Goal: Task Accomplishment & Management: Manage account settings

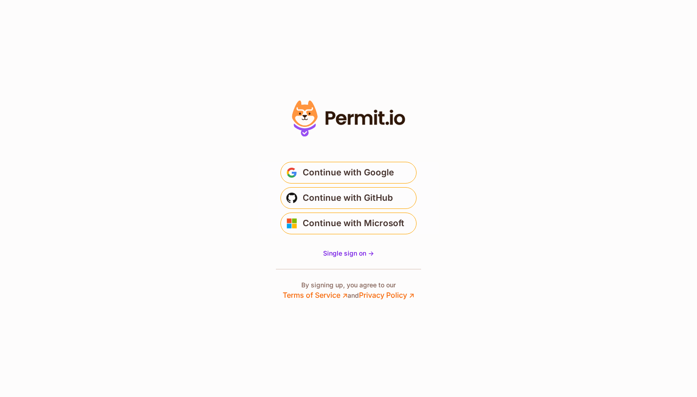
click at [362, 161] on main "Welcome Log in to prod-permit-io to continue to Permit.io. Email address Contin…" at bounding box center [348, 194] width 181 height 87
drag, startPoint x: 361, startPoint y: 176, endPoint x: 361, endPoint y: 171, distance: 5.0
click at [361, 171] on span "Continue with Google" at bounding box center [348, 173] width 91 height 15
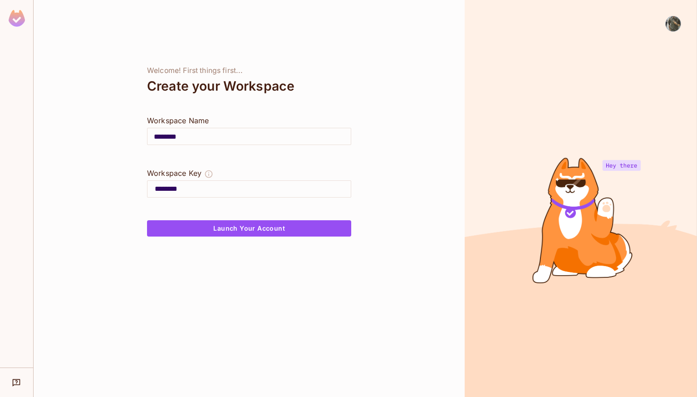
click at [689, 27] on div at bounding box center [580, 198] width 232 height 397
click at [671, 19] on img at bounding box center [672, 23] width 15 height 15
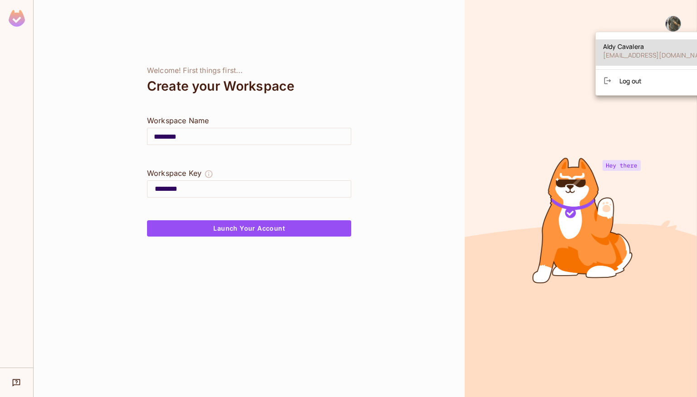
click at [622, 84] on span "Log out" at bounding box center [630, 81] width 22 height 9
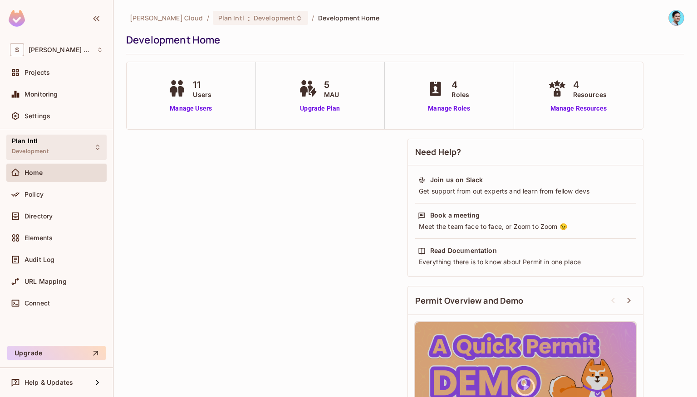
click at [76, 147] on div "Plan Intl Development" at bounding box center [56, 147] width 100 height 25
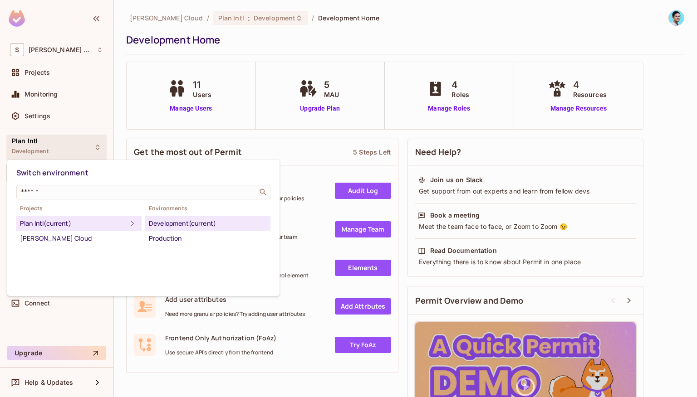
click at [150, 132] on div at bounding box center [348, 198] width 697 height 397
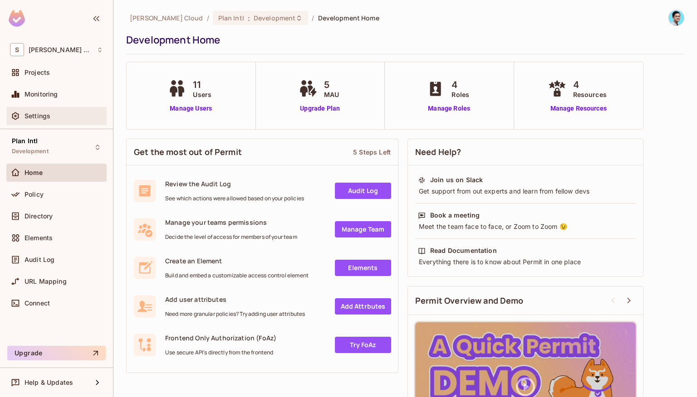
click at [43, 111] on div "Settings" at bounding box center [56, 116] width 100 height 18
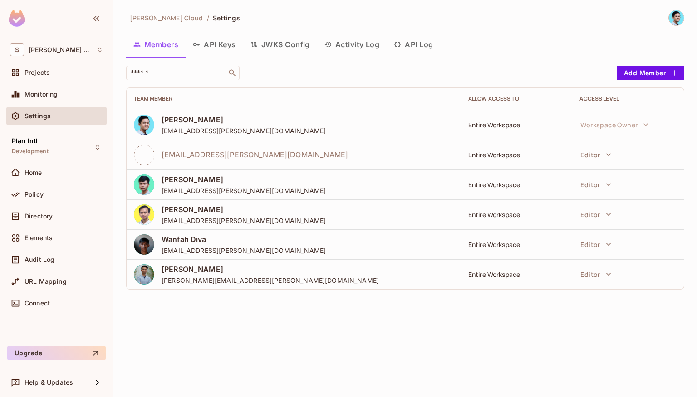
click at [228, 45] on button "API Keys" at bounding box center [215, 44] width 58 height 23
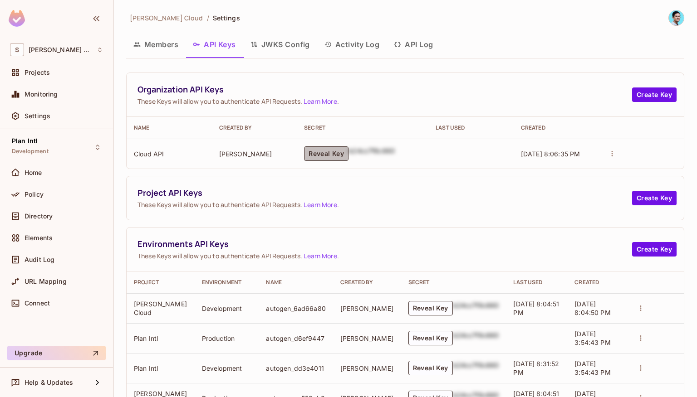
click at [320, 153] on button "Reveal Key" at bounding box center [326, 154] width 44 height 15
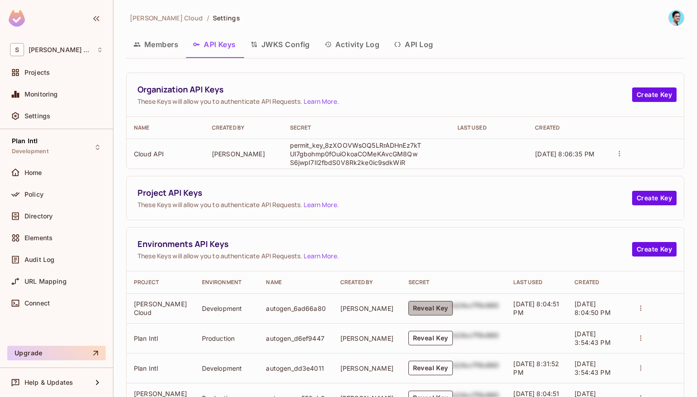
click at [430, 312] on button "Reveal Key" at bounding box center [430, 308] width 44 height 15
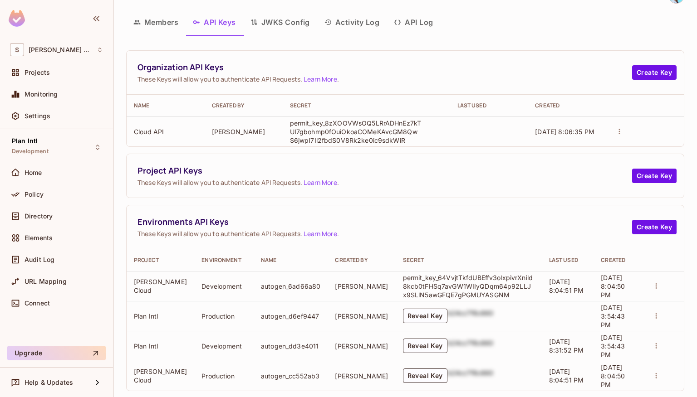
scroll to position [36, 0]
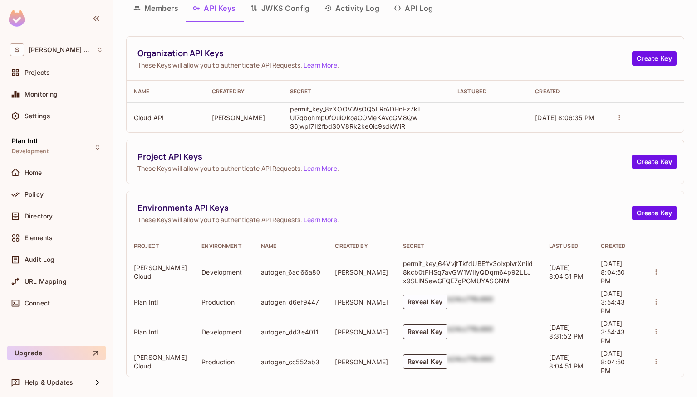
click at [418, 294] on td "Reveal Key b24cc7f8c660" at bounding box center [469, 302] width 146 height 30
click at [415, 303] on button "Reveal Key" at bounding box center [425, 302] width 44 height 15
click at [404, 332] on button "Reveal Key" at bounding box center [425, 332] width 44 height 15
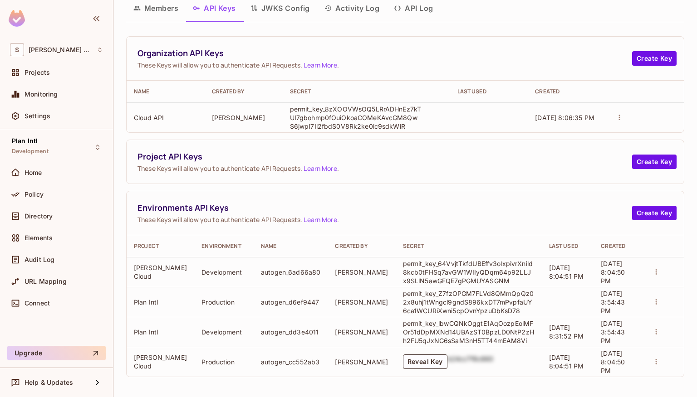
click at [460, 323] on p "permit_key_lbwCQNkOggtE1AqOozpEolMFOr51dDpMXNd14UBAzST0BpzLD0NtP2zHh2FU5qJxNG6s…" at bounding box center [469, 332] width 132 height 26
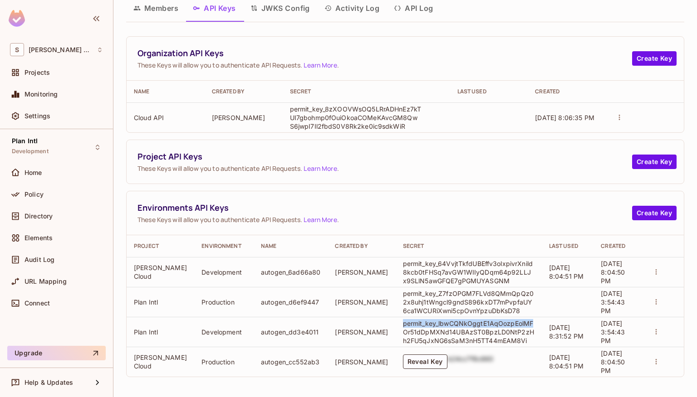
click at [460, 323] on p "permit_key_lbwCQNkOggtE1AqOozpEolMFOr51dDpMXNd14UBAzST0BpzLD0NtP2zHh2FU5qJxNG6s…" at bounding box center [469, 332] width 132 height 26
click at [461, 324] on p "permit_key_lbwCQNkOggtE1AqOozpEolMFOr51dDpMXNd14UBAzST0BpzLD0NtP2zHh2FU5qJxNG6s…" at bounding box center [469, 332] width 132 height 26
click at [501, 336] on p "permit_key_lbwCQNkOggtE1AqOozpEolMFOr51dDpMXNd14UBAzST0BpzLD0NtP2zHh2FU5qJxNG6s…" at bounding box center [469, 332] width 132 height 26
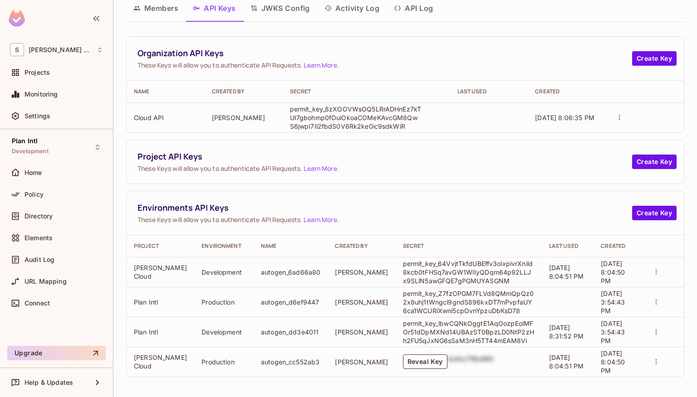
click at [497, 338] on p "permit_key_lbwCQNkOggtE1AqOozpEolMFOr51dDpMXNd14UBAzST0BpzLD0NtP2zHh2FU5qJxNG6s…" at bounding box center [469, 332] width 132 height 26
click at [406, 359] on button "Reveal Key" at bounding box center [425, 362] width 44 height 15
click at [403, 293] on p "permit_key_Z7fzOPGM7FLVd8QMmQpQz02x8uhj1tWngcl9gndS896kxDT7mPvpfaUY6ca1WCURiXwn…" at bounding box center [469, 302] width 132 height 26
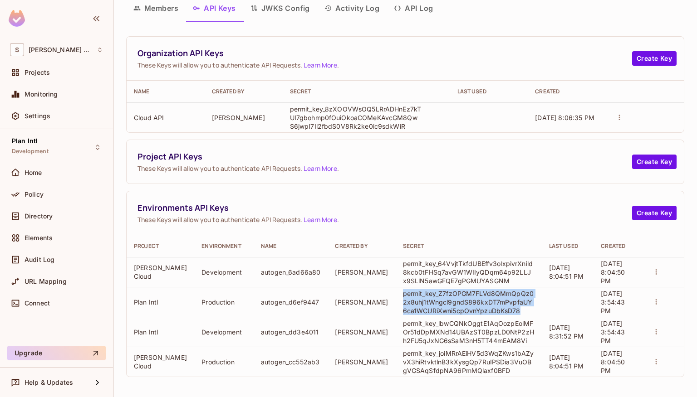
drag, startPoint x: 393, startPoint y: 293, endPoint x: 444, endPoint y: 312, distance: 53.7
click at [444, 312] on p "permit_key_Z7fzOPGM7FLVd8QMmQpQz02x8uhj1tWngcl9gndS896kxDT7mPvpfaUY6ca1WCURiXwn…" at bounding box center [469, 302] width 132 height 26
click at [461, 303] on p "permit_key_Z7fzOPGM7FLVd8QMmQpQz02x8uhj1tWngcl9gndS896kxDT7mPvpfaUY6ca1WCURiXwn…" at bounding box center [469, 302] width 132 height 26
click at [454, 293] on p "permit_key_Z7fzOPGM7FLVd8QMmQpQz02x8uhj1tWngcl9gndS896kxDT7mPvpfaUY6ca1WCURiXwn…" at bounding box center [469, 302] width 132 height 26
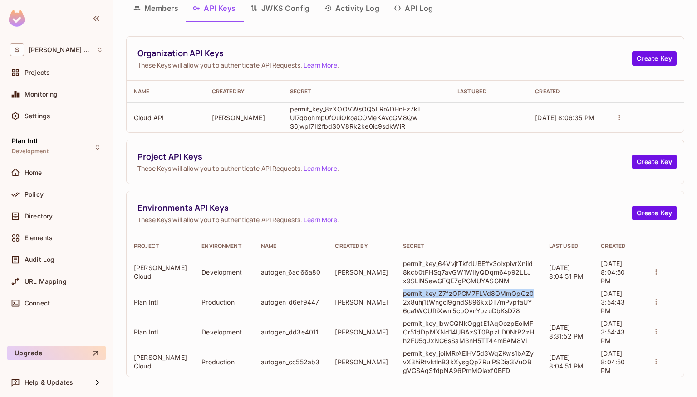
click at [454, 293] on p "permit_key_Z7fzOPGM7FLVd8QMmQpQz02x8uhj1tWngcl9gndS896kxDT7mPvpfaUY6ca1WCURiXwn…" at bounding box center [469, 302] width 132 height 26
